Goal: Subscribe to service/newsletter

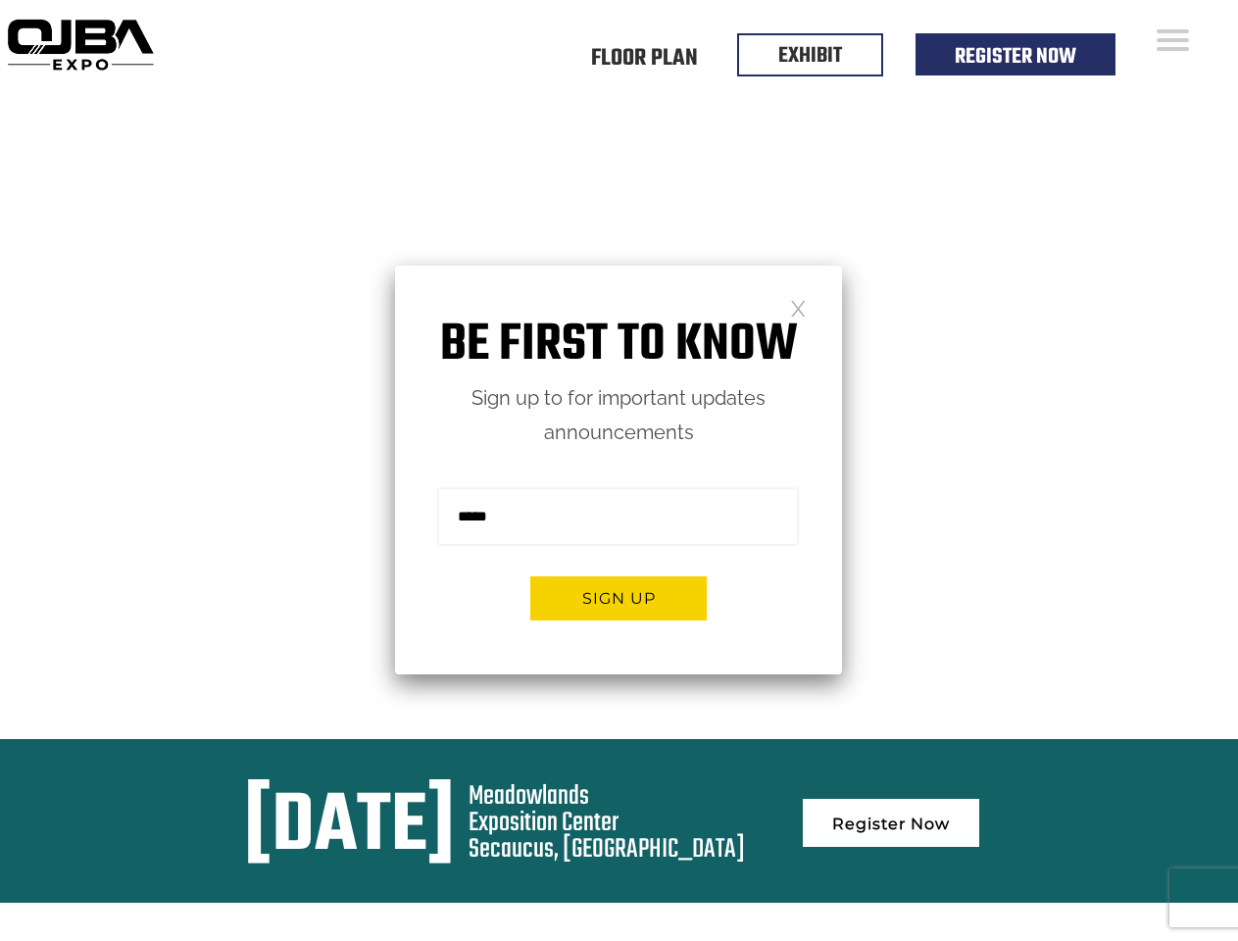
click at [618, 470] on form "Sign me up for the newsletter! ******* Sign up" at bounding box center [618, 562] width 447 height 224
click at [618, 598] on button "Sign up" at bounding box center [618, 598] width 176 height 44
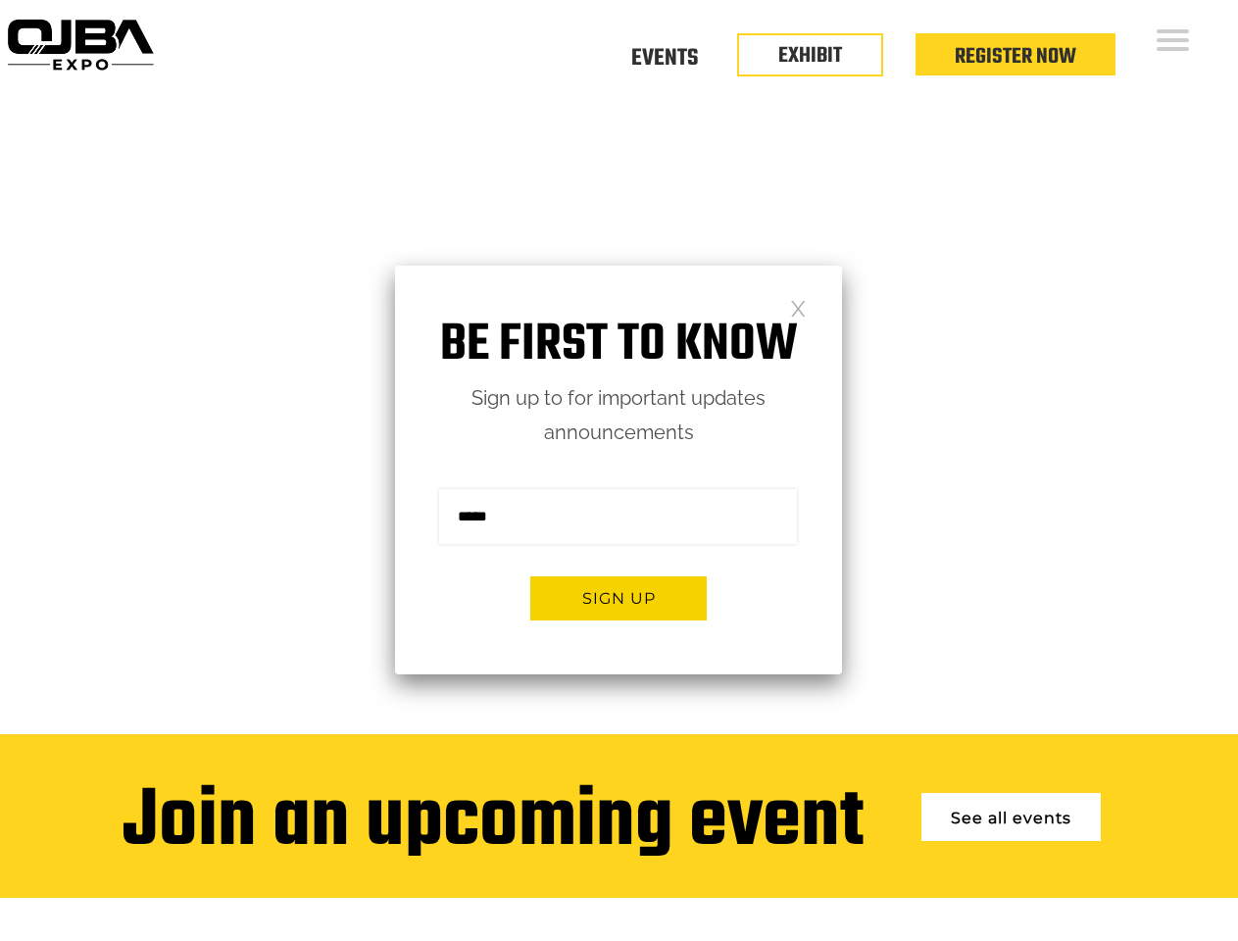
click at [618, 470] on form "Sign me up for the newsletter! ******* Sign up" at bounding box center [618, 562] width 447 height 224
click at [618, 598] on button "Sign up" at bounding box center [618, 598] width 176 height 44
